Goal: Information Seeking & Learning: Stay updated

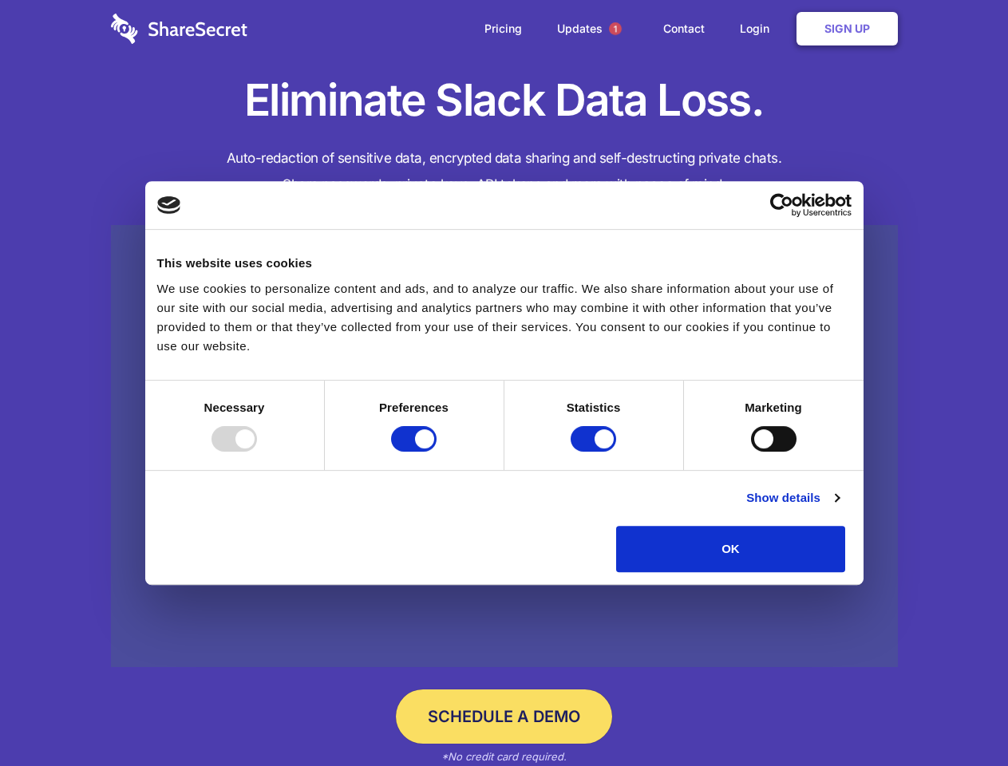
click at [257, 452] on div at bounding box center [233, 439] width 45 height 26
click at [436, 452] on input "Preferences" at bounding box center [413, 439] width 45 height 26
checkbox input "false"
click at [595, 452] on input "Statistics" at bounding box center [593, 439] width 45 height 26
checkbox input "false"
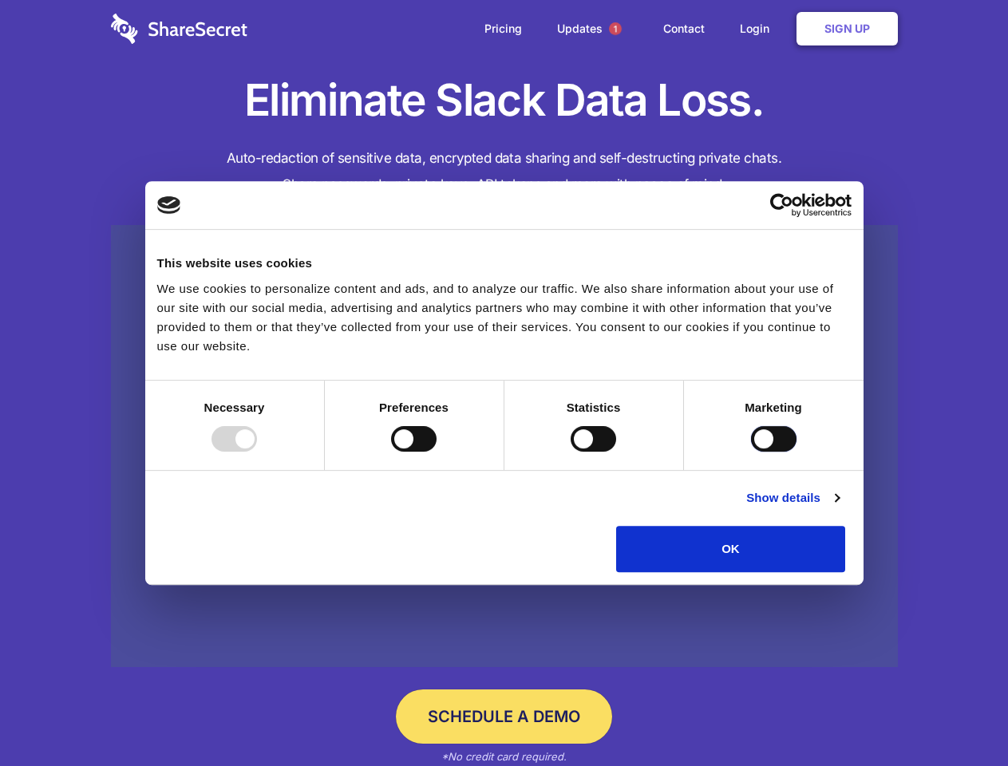
click at [751, 452] on input "Marketing" at bounding box center [773, 439] width 45 height 26
checkbox input "true"
click at [839, 507] on link "Show details" at bounding box center [792, 497] width 93 height 19
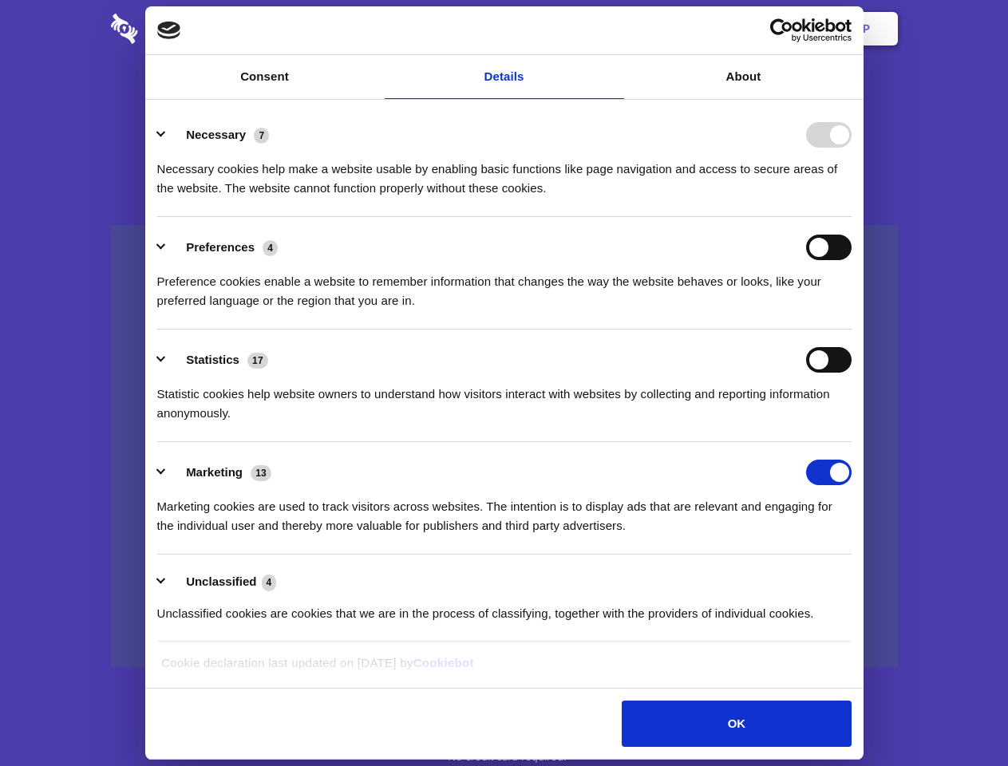
click at [851, 310] on div "Preference cookies enable a website to remember information that changes the wa…" at bounding box center [504, 285] width 694 height 50
click at [614, 29] on span "1" at bounding box center [615, 28] width 13 height 13
